Goal: Task Accomplishment & Management: Use online tool/utility

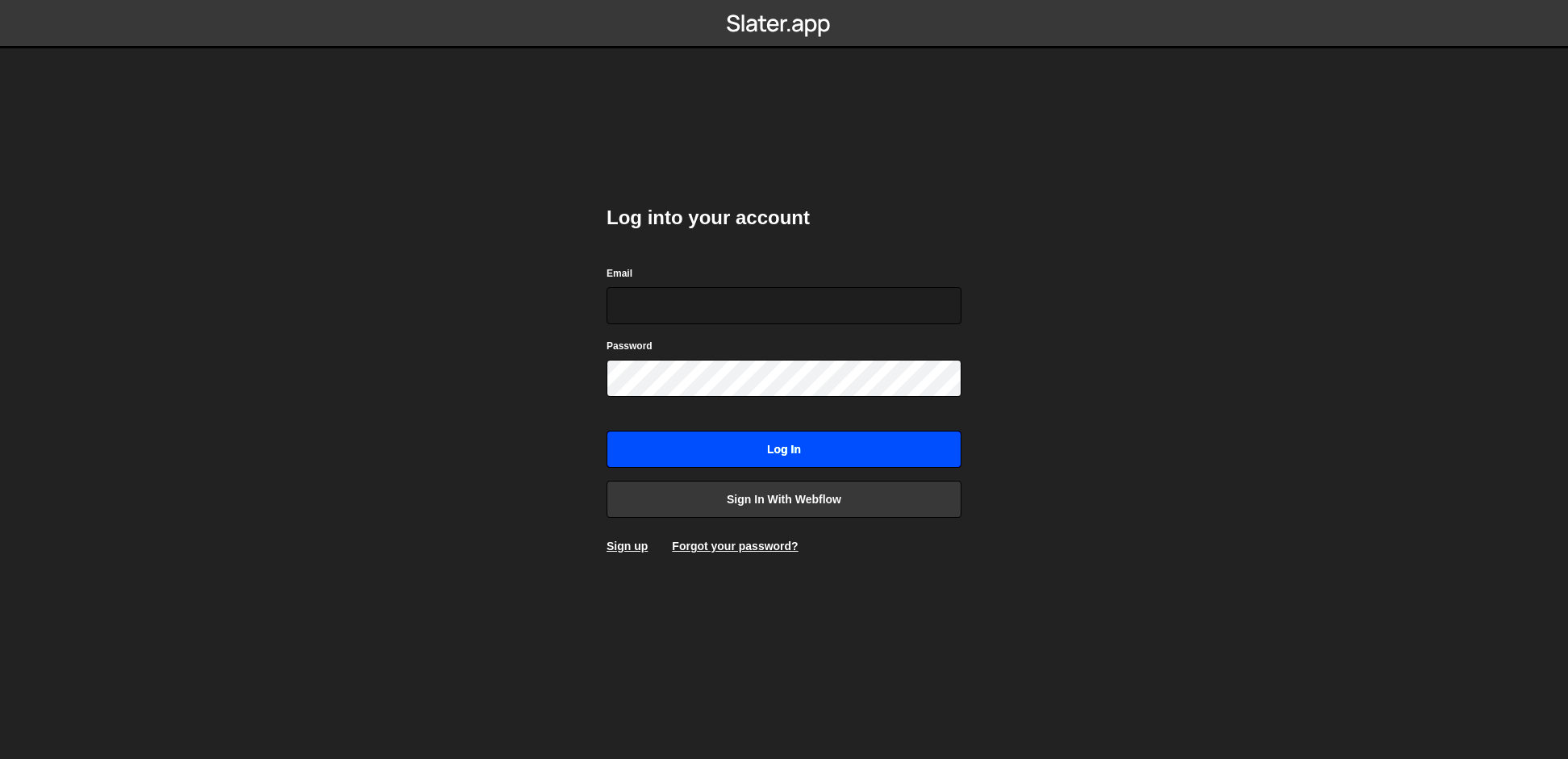
type input "[EMAIL_ADDRESS][DOMAIN_NAME]"
click at [691, 445] on input "Log in" at bounding box center [784, 449] width 355 height 37
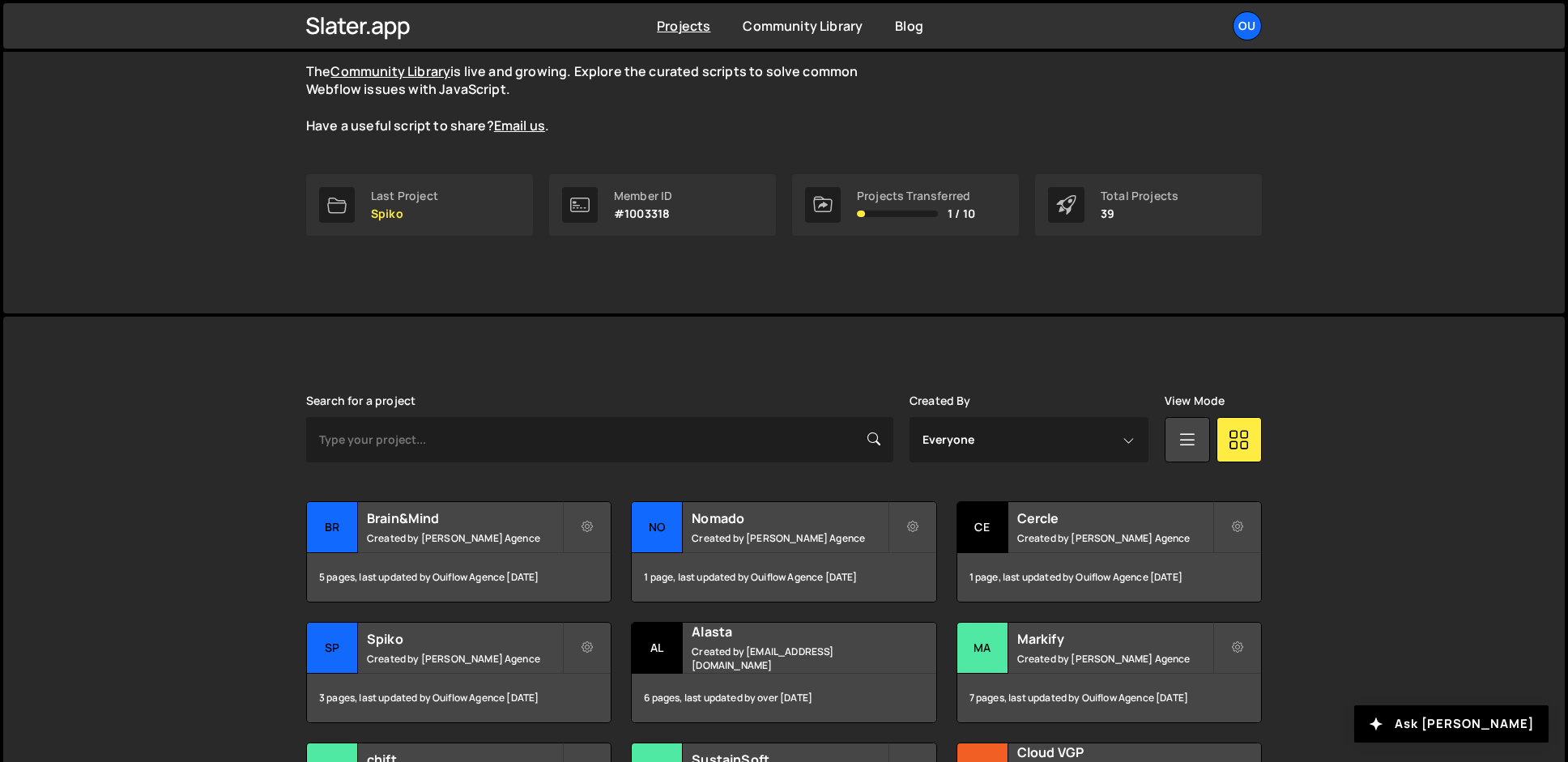
scroll to position [197, 0]
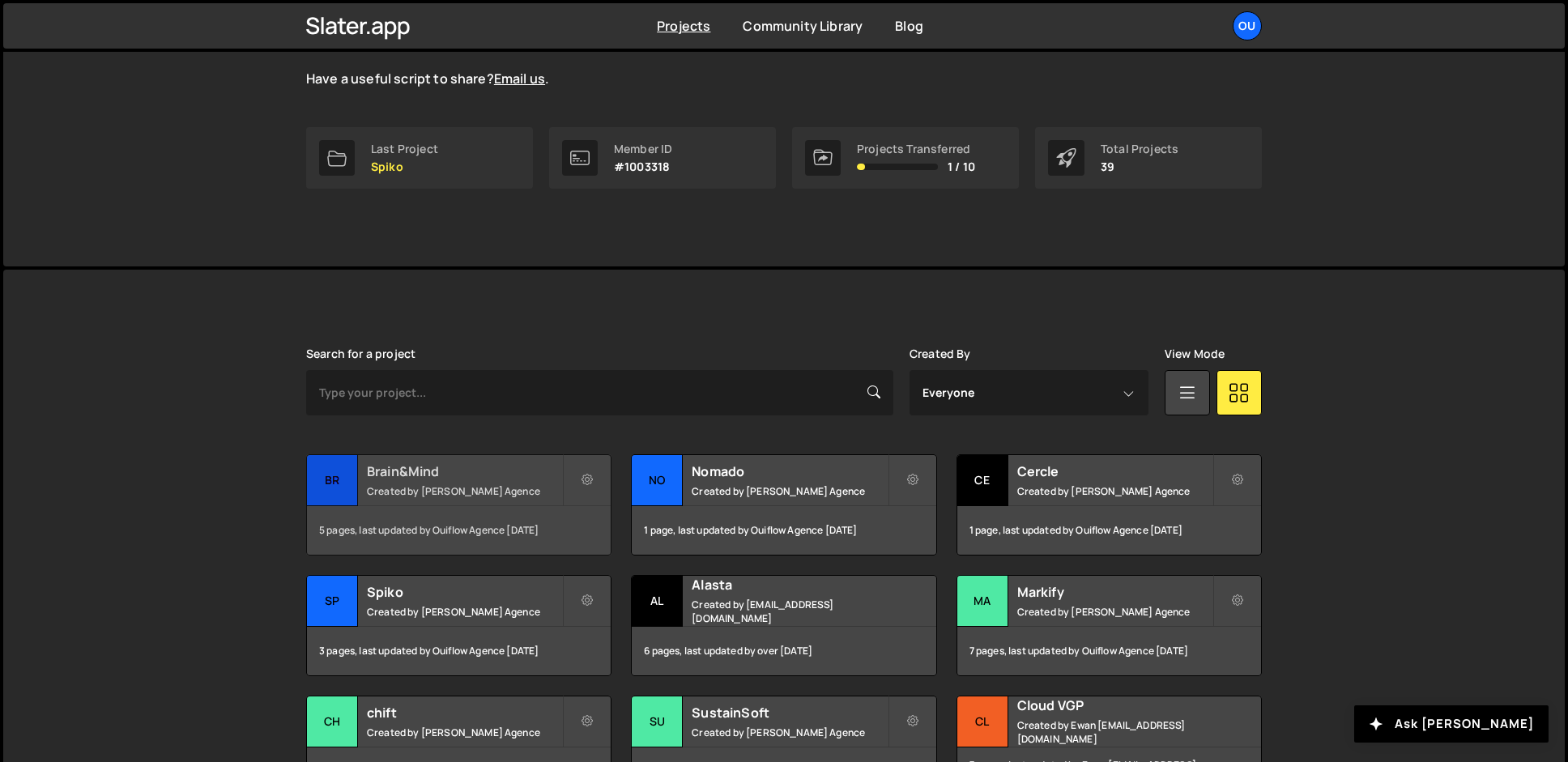
click at [488, 522] on div "5 pages, last updated by Ouiflow Agence [DATE]" at bounding box center [458, 530] width 303 height 48
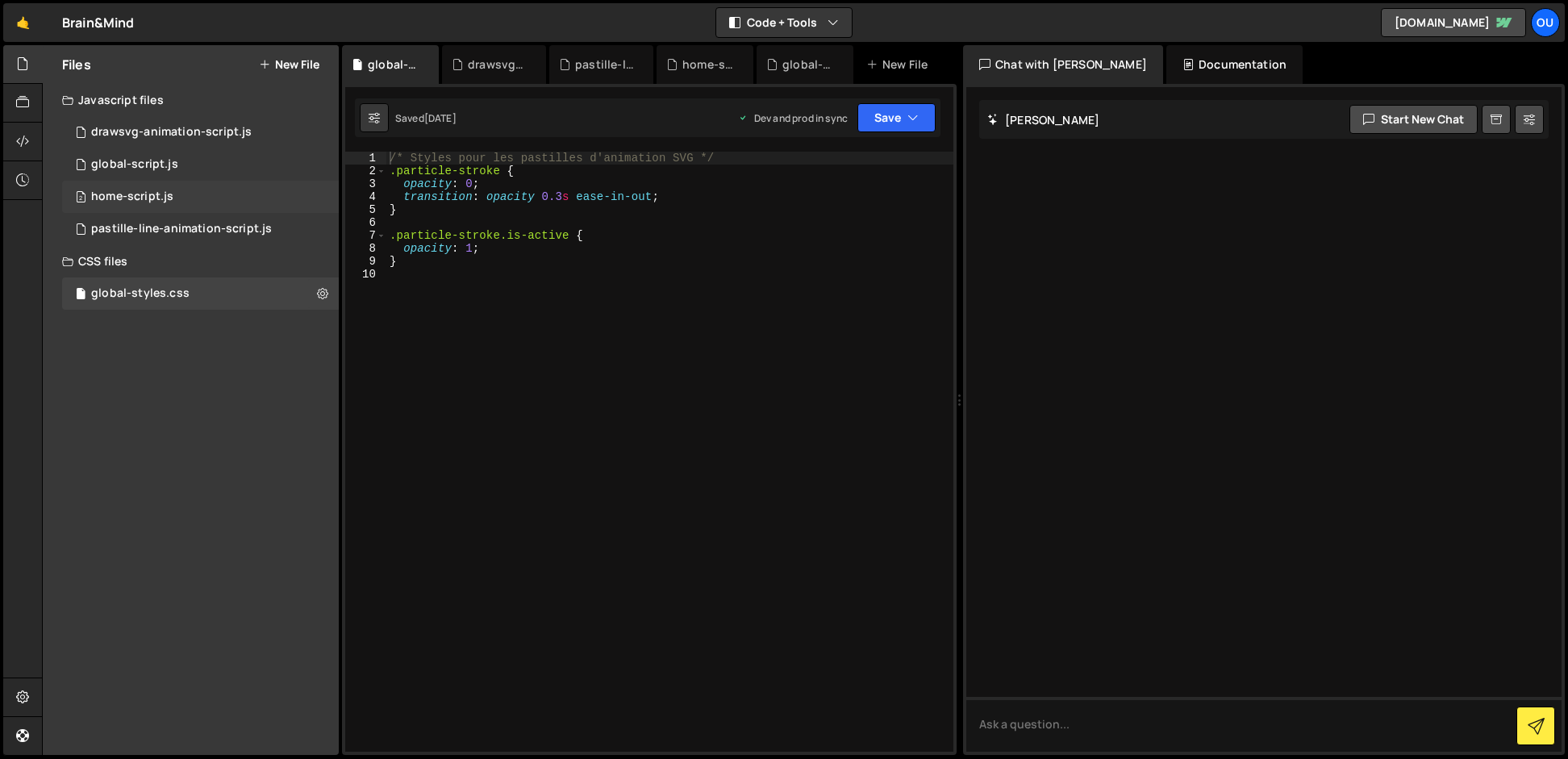
click at [148, 192] on div "home-script.js" at bounding box center [132, 197] width 82 height 15
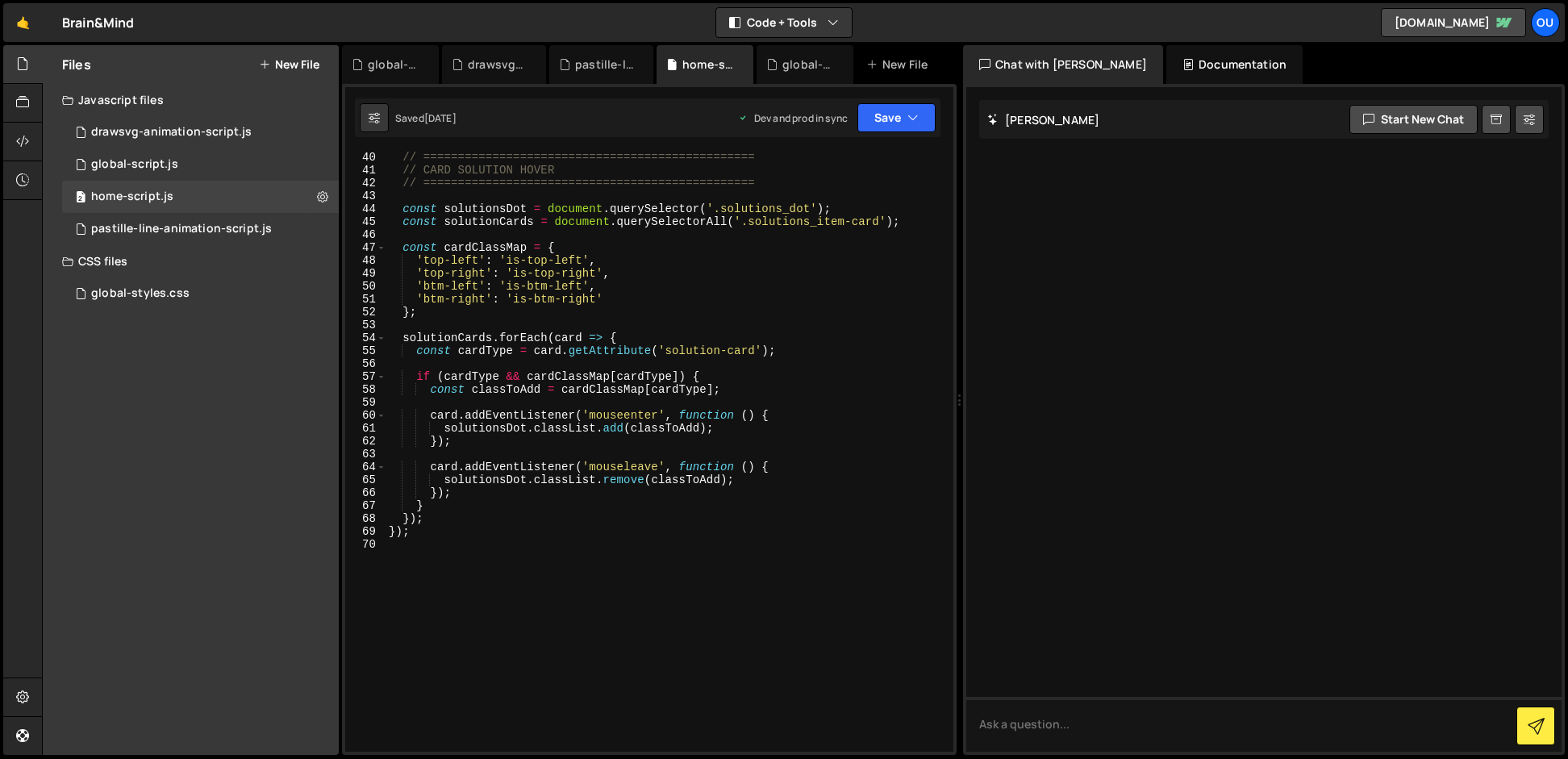
scroll to position [517, 0]
